Goal: Information Seeking & Learning: Learn about a topic

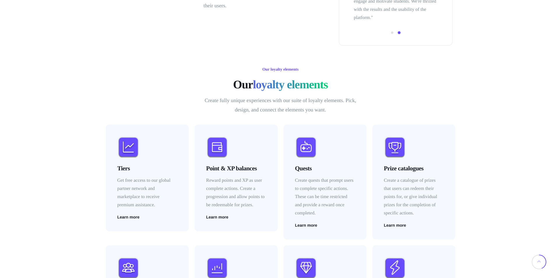
scroll to position [729, 0]
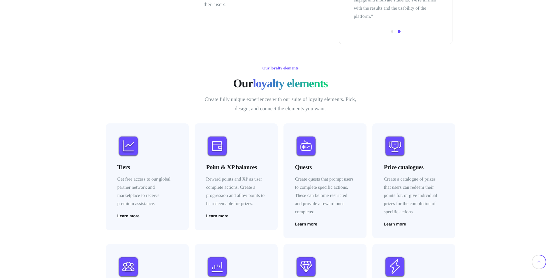
click at [287, 85] on span "loyalty elements" at bounding box center [290, 83] width 75 height 14
click at [257, 85] on span "loyalty elements" at bounding box center [290, 83] width 75 height 14
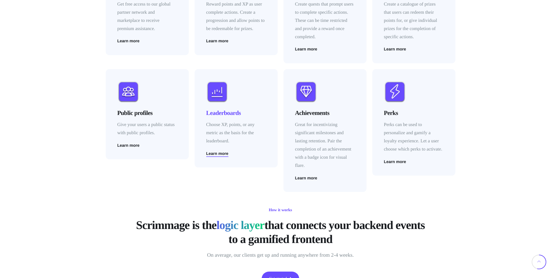
click at [216, 154] on span "Learn more" at bounding box center [217, 153] width 22 height 4
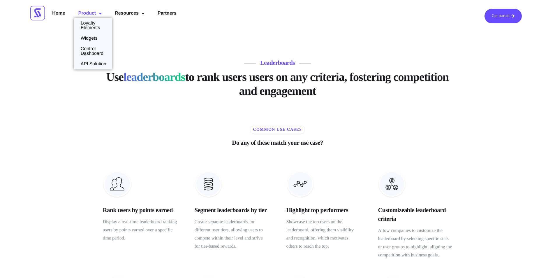
click at [98, 66] on li "API Solution" at bounding box center [93, 64] width 38 height 10
click at [98, 64] on link "API Solution" at bounding box center [92, 64] width 37 height 5
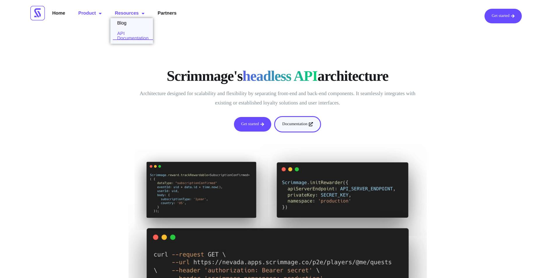
click at [134, 34] on link "API Documentation" at bounding box center [131, 35] width 43 height 9
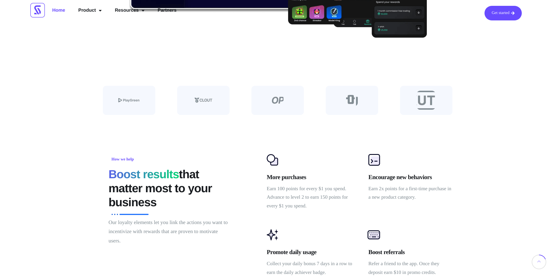
scroll to position [262, 0]
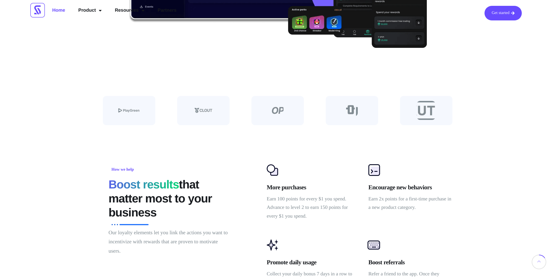
click at [354, 108] on img at bounding box center [352, 111] width 12 height 12
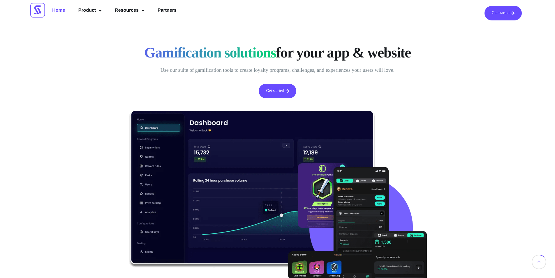
scroll to position [0, 0]
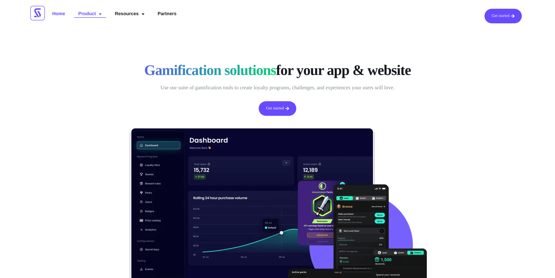
click at [97, 14] on span "Menu" at bounding box center [99, 14] width 6 height 10
